Goal: Task Accomplishment & Management: Use online tool/utility

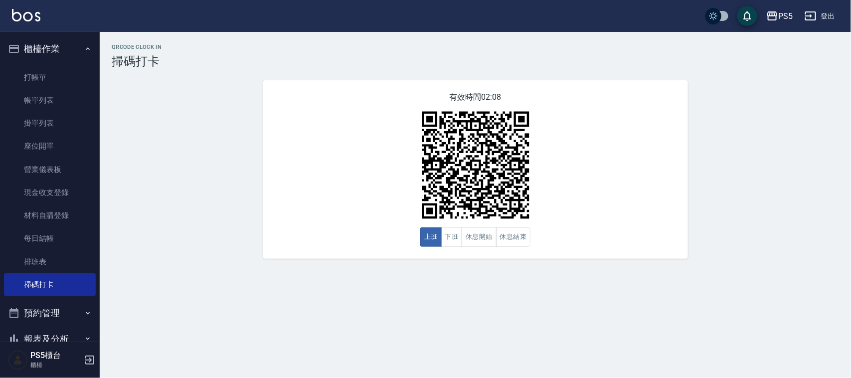
click at [53, 74] on link "打帳單" at bounding box center [50, 77] width 92 height 23
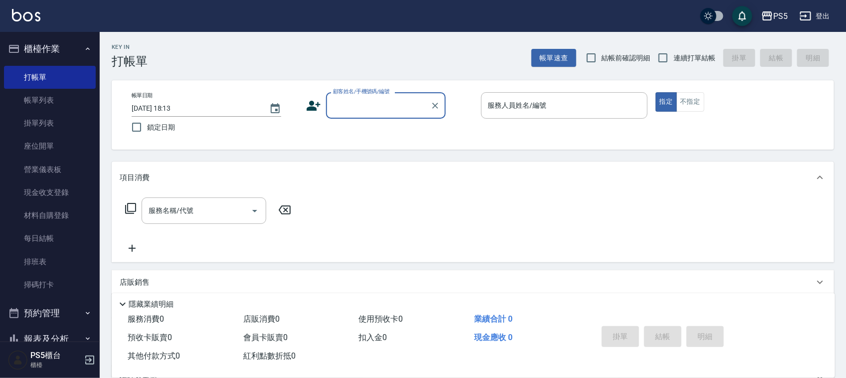
click at [370, 105] on input "顧客姓名/手機號碼/編號" at bounding box center [379, 105] width 96 height 17
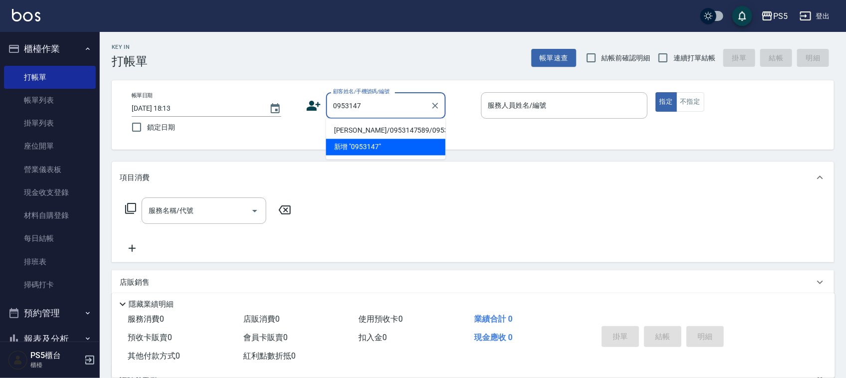
click at [334, 132] on li "[PERSON_NAME]/0953147589/0953147589" at bounding box center [386, 131] width 120 height 16
type input "[PERSON_NAME]/0953147589/0953147589"
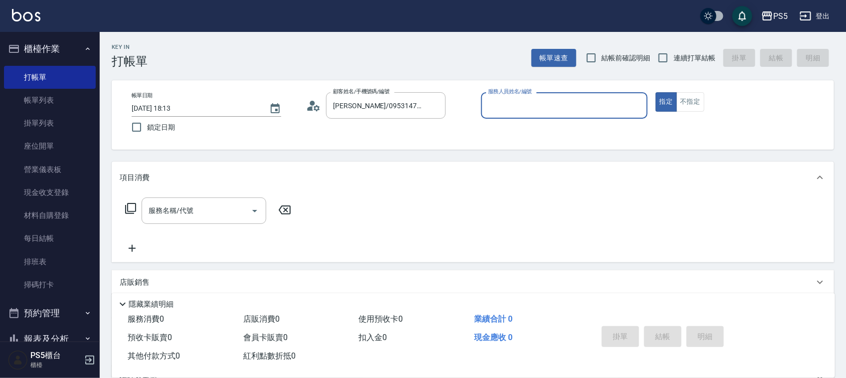
click at [317, 106] on icon at bounding box center [317, 108] width 6 height 6
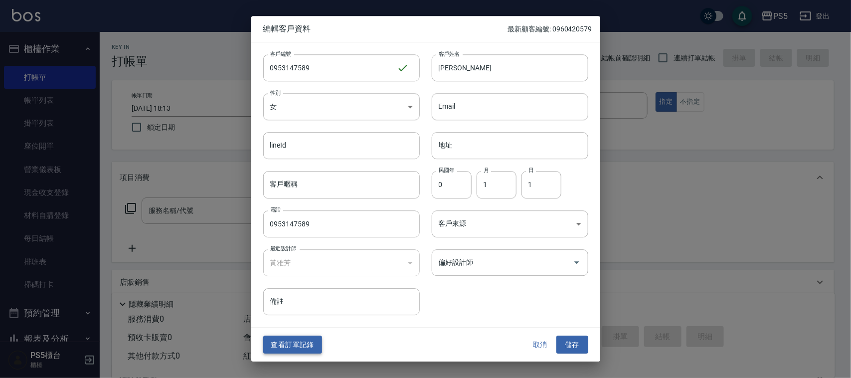
click at [300, 345] on button "查看訂單記錄" at bounding box center [292, 345] width 59 height 18
